Goal: Task Accomplishment & Management: Manage account settings

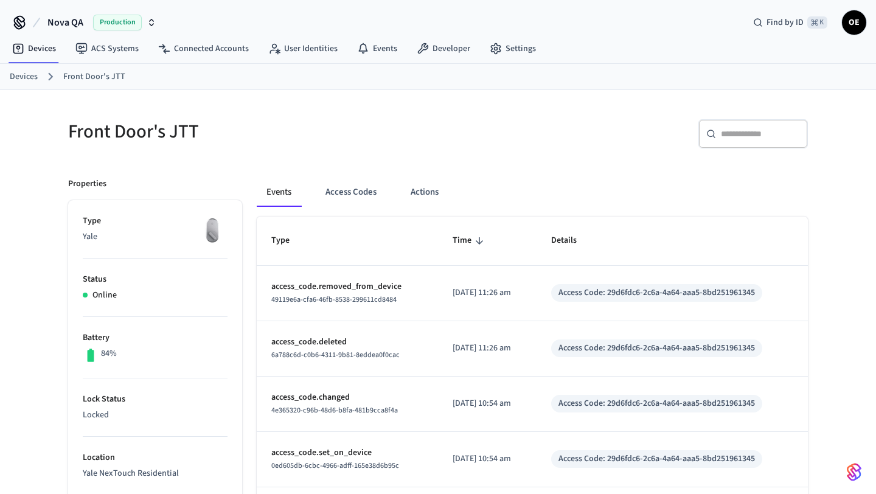
scroll to position [102, 0]
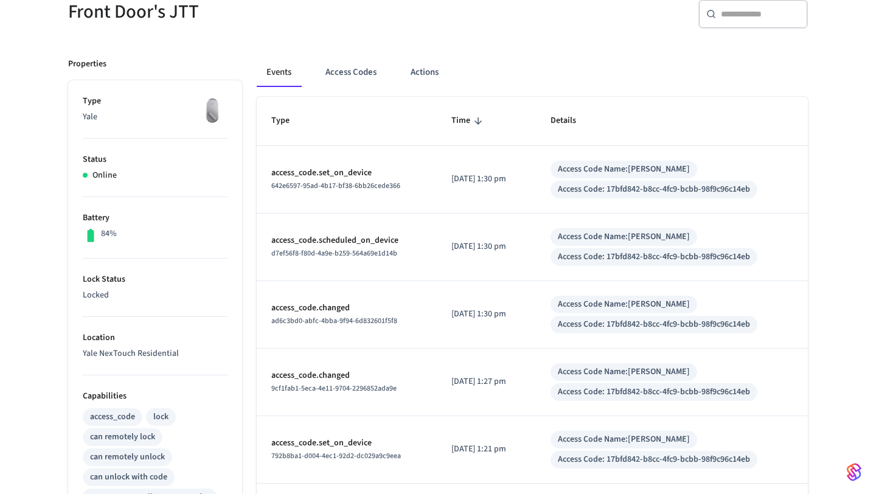
scroll to position [122, 0]
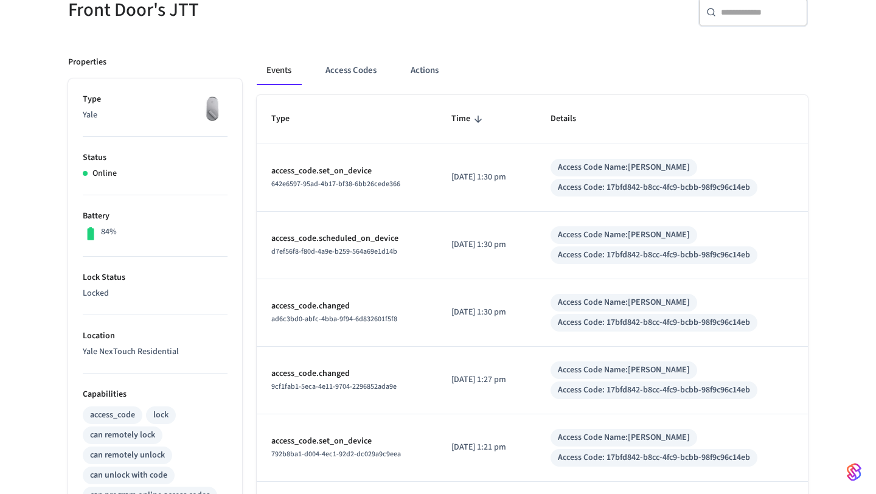
click at [547, 184] on td "Access Code Name: Harry Osborn Access Code: 17bfd842-b8cc-4fc9-bcbb-98f9c96c14eb" at bounding box center [672, 177] width 272 height 67
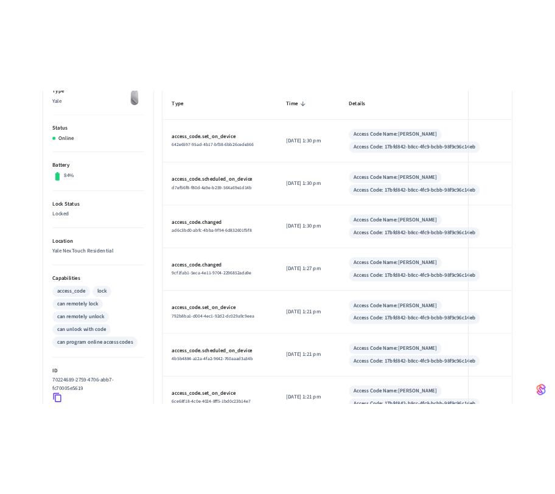
scroll to position [216, 0]
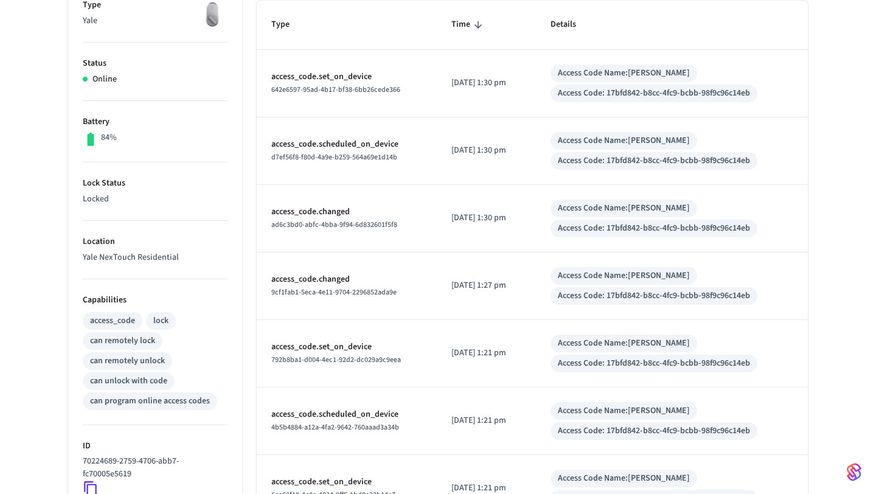
click at [535, 120] on td "2025/09/25 at 1:30 pm" at bounding box center [486, 150] width 99 height 67
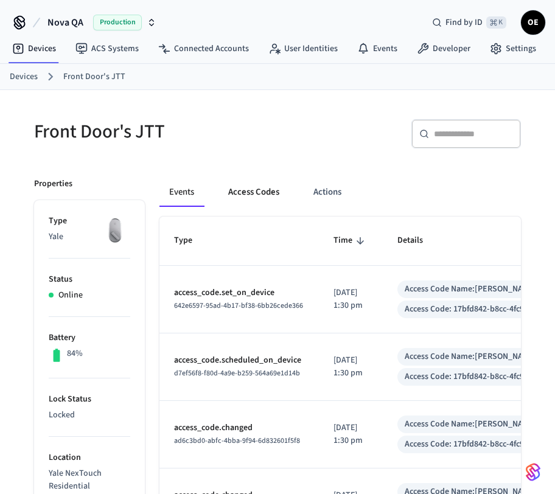
click at [258, 202] on button "Access Codes" at bounding box center [253, 192] width 71 height 29
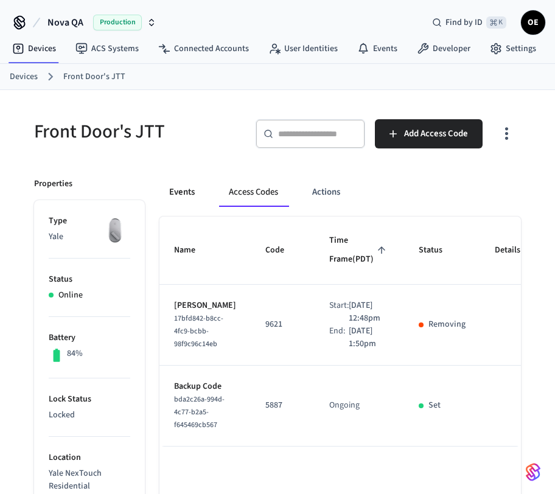
click at [179, 195] on button "Events" at bounding box center [181, 192] width 45 height 29
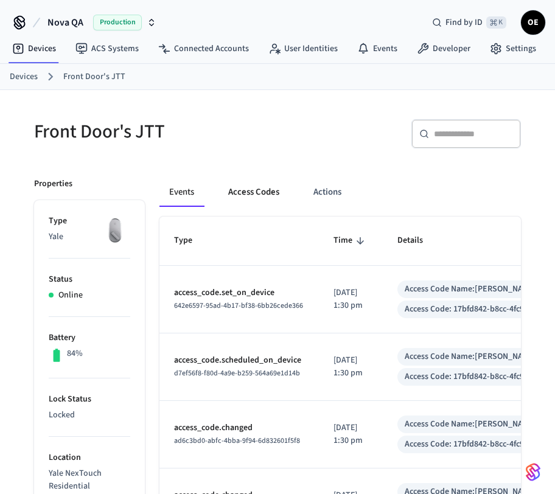
click at [250, 192] on button "Access Codes" at bounding box center [253, 192] width 71 height 29
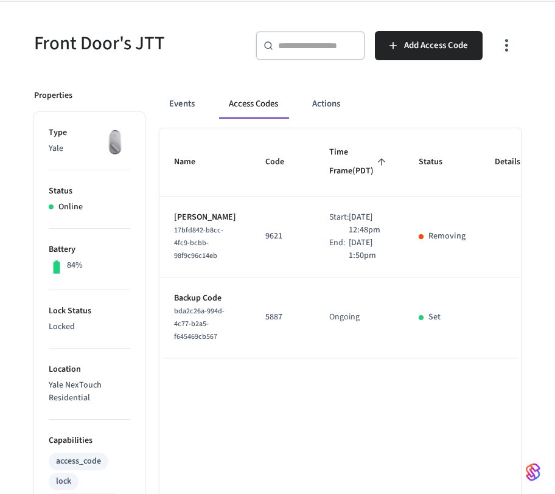
scroll to position [89, 0]
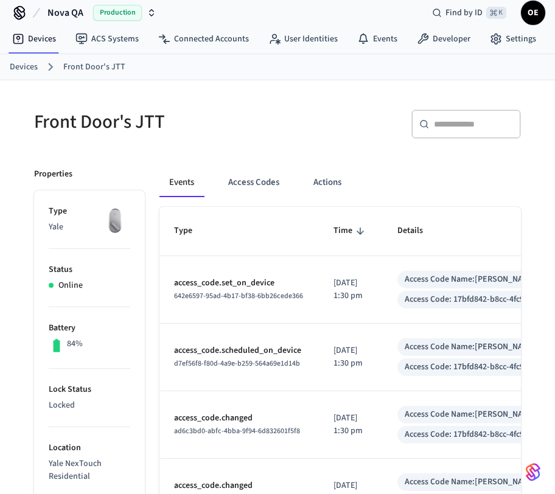
scroll to position [12, 0]
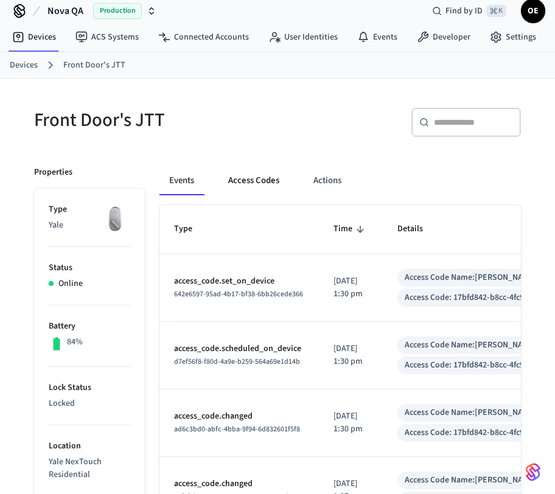
click at [234, 176] on button "Access Codes" at bounding box center [253, 180] width 71 height 29
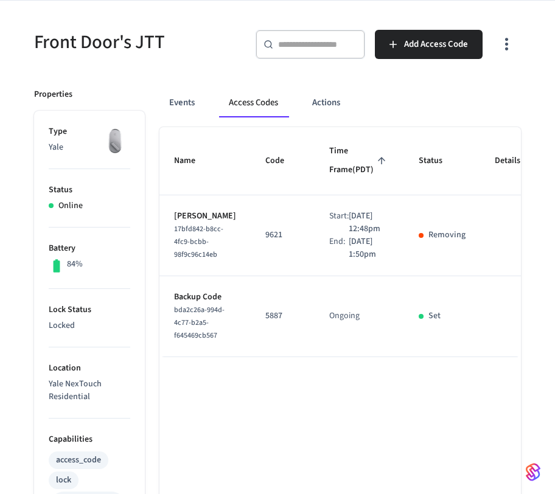
scroll to position [90, 0]
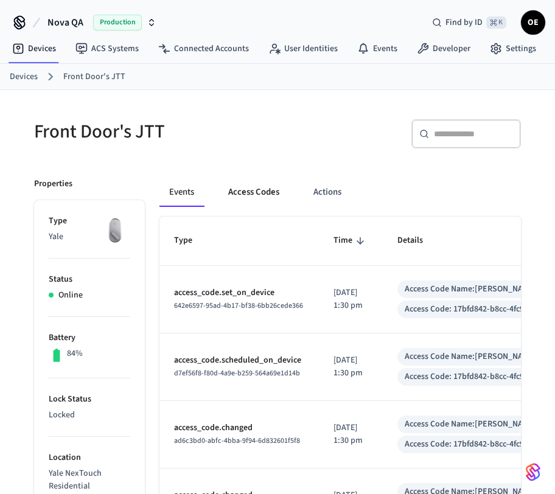
click at [246, 187] on button "Access Codes" at bounding box center [253, 192] width 71 height 29
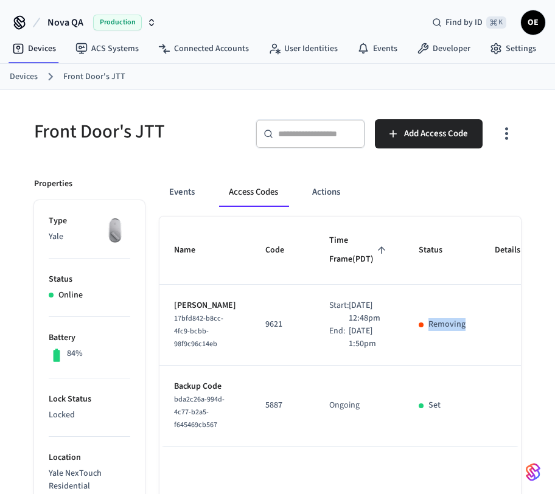
drag, startPoint x: 392, startPoint y: 356, endPoint x: 504, endPoint y: 356, distance: 111.9
click at [505, 356] on tr "Harry Osborn 17bfd842-b8cc-4fc9-bcbb-98f9c96c14eb 9621 Start: Sep 25th 2025 12:…" at bounding box center [400, 325] width 483 height 81
click at [480, 342] on td "sticky table" at bounding box center [515, 325] width 71 height 81
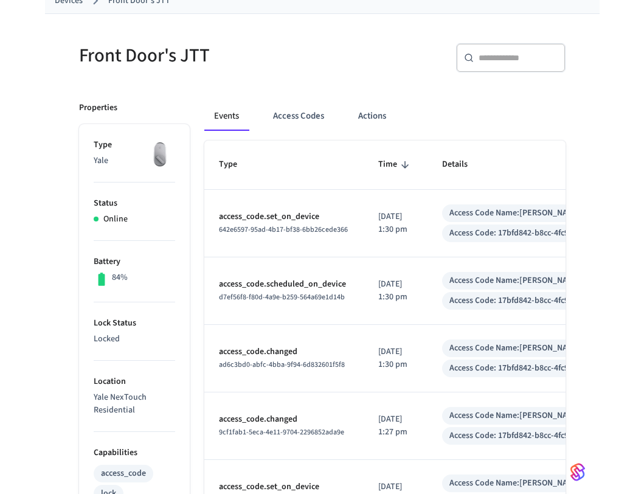
scroll to position [78, 0]
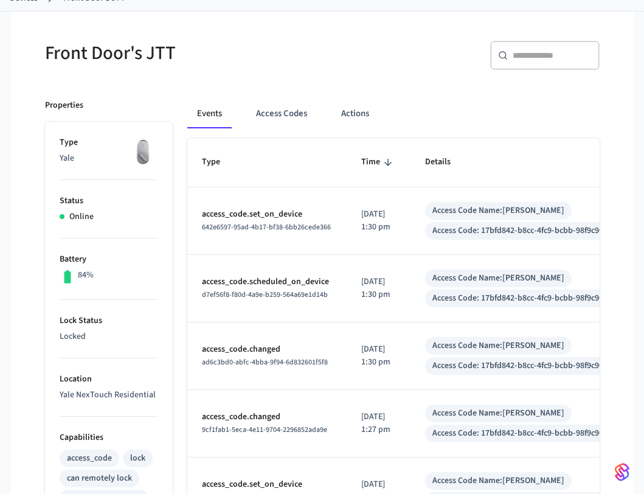
click at [554, 260] on div "Front Door's JTT ​ ​ Properties Type Yale Status Online Battery 84% Lock Status…" at bounding box center [322, 460] width 593 height 897
